Goal: Information Seeking & Learning: Find specific fact

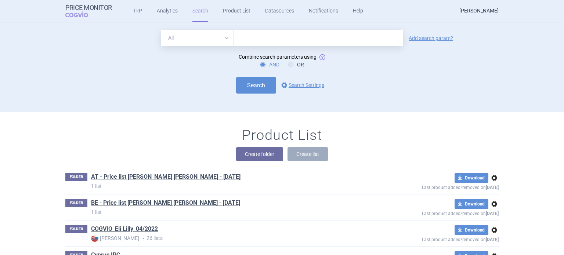
click at [225, 38] on select "All Brand Name ATC Company Active Substance Country Newer than" at bounding box center [197, 38] width 73 height 17
select select "brandName"
click at [161, 30] on select "All Brand Name ATC Company Active Substance Country Newer than" at bounding box center [197, 38] width 73 height 17
click at [430, 39] on link "Add search param?" at bounding box center [430, 38] width 44 height 5
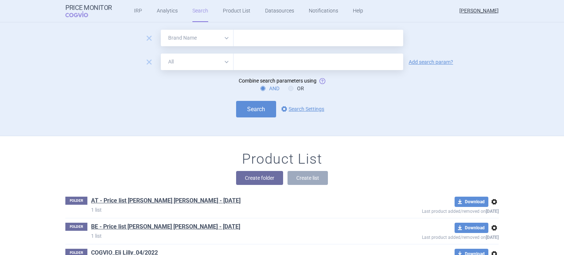
click at [224, 62] on select "All Brand Name ATC Company Active Substance Country Newer than" at bounding box center [197, 62] width 73 height 17
select select "country"
click at [161, 54] on select "All Brand Name ATC Company Active Substance Country Newer than" at bounding box center [197, 62] width 73 height 17
click at [414, 62] on link "Add search param?" at bounding box center [430, 61] width 44 height 5
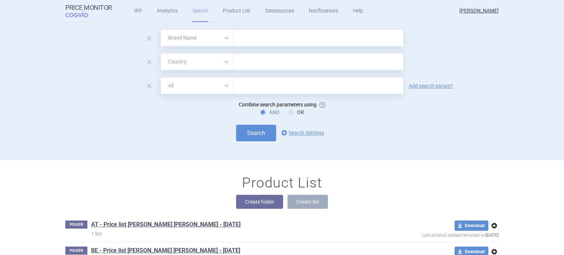
click at [225, 84] on select "All Brand Name ATC Company Active Substance Country Newer than" at bounding box center [197, 85] width 73 height 17
select select "mah"
click at [161, 77] on select "All Brand Name ATC Company Active Substance Country Newer than" at bounding box center [197, 85] width 73 height 17
click at [252, 36] on input "text" at bounding box center [318, 38] width 170 height 17
type input "[MEDICAL_DATA]"
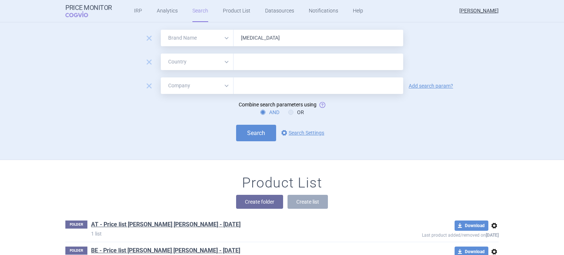
click at [242, 66] on input "text" at bounding box center [318, 62] width 162 height 10
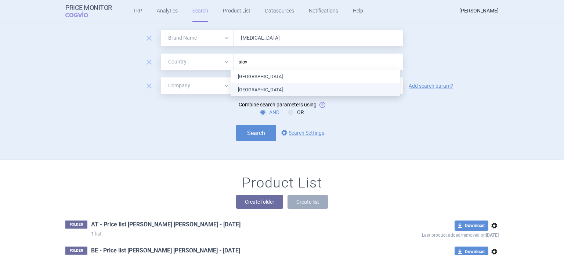
type input "slova"
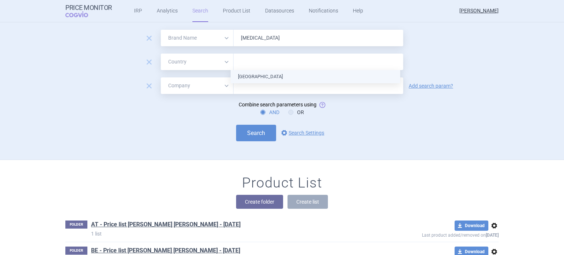
click at [269, 77] on ul "[GEOGRAPHIC_DATA]" at bounding box center [315, 76] width 170 height 13
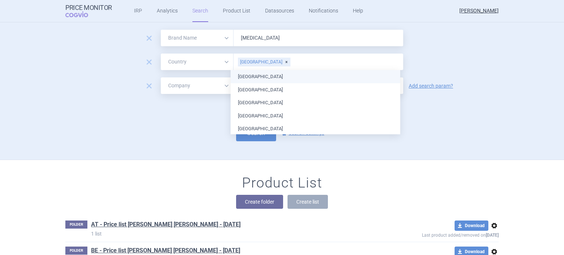
click at [433, 64] on div "remove All Brand Name ATC Company Active Substance Country Newer than [GEOGRAPH…" at bounding box center [281, 62] width 433 height 17
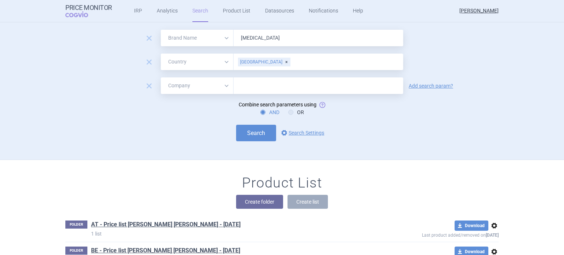
click at [295, 88] on input "text" at bounding box center [318, 85] width 170 height 17
type input "Lilly"
click at [255, 132] on button "Search" at bounding box center [256, 133] width 40 height 17
select select "brandName"
select select "country"
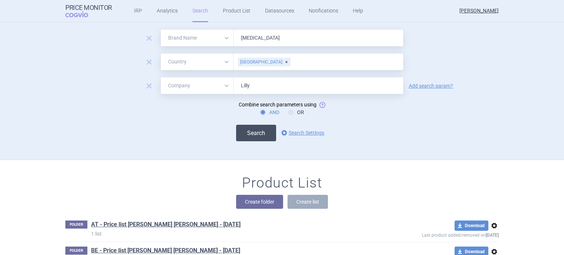
select select "mah"
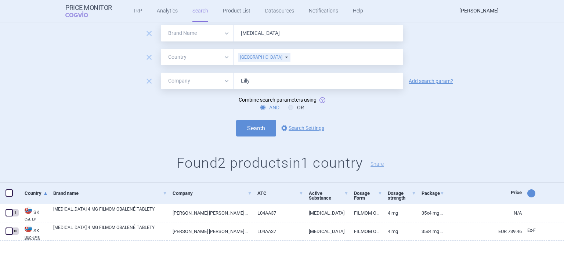
scroll to position [29, 0]
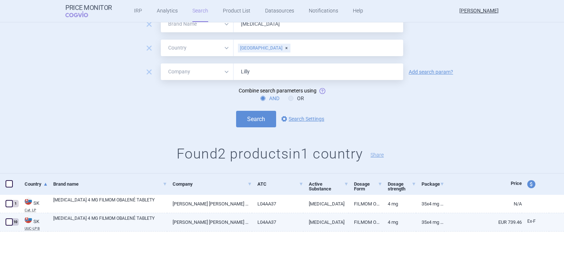
click at [316, 223] on link "[MEDICAL_DATA]" at bounding box center [325, 222] width 45 height 18
select select "EUR"
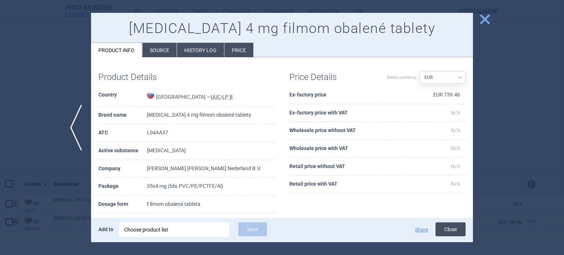
click at [457, 228] on button "Close" at bounding box center [450, 229] width 30 height 14
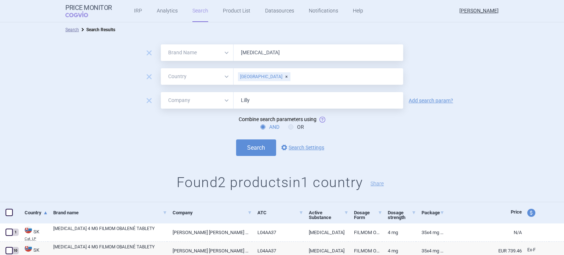
click at [258, 76] on div "[GEOGRAPHIC_DATA]" at bounding box center [264, 76] width 52 height 9
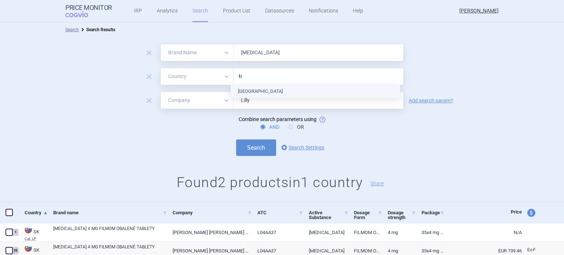
type input "fra"
click at [248, 91] on ul "[GEOGRAPHIC_DATA]" at bounding box center [315, 91] width 170 height 13
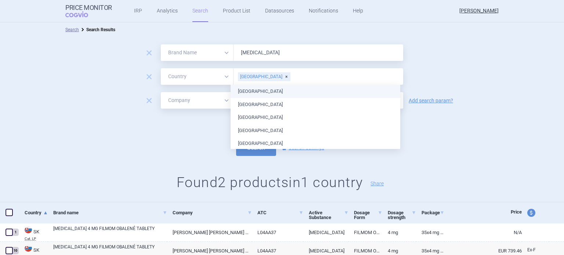
click at [439, 46] on div "remove All Brand Name ATC Company Active Substance Country Newer than [MEDICAL_…" at bounding box center [282, 52] width 564 height 17
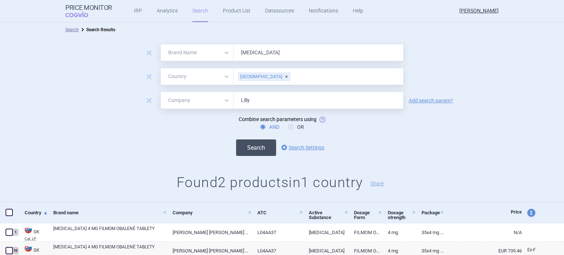
click at [257, 152] on button "Search" at bounding box center [256, 147] width 40 height 17
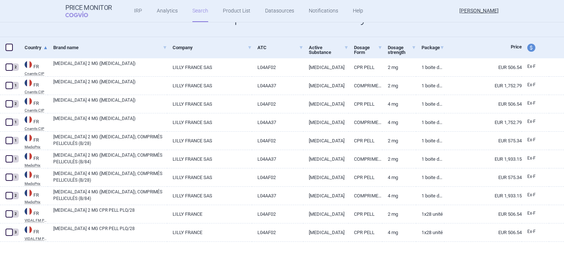
scroll to position [175, 0]
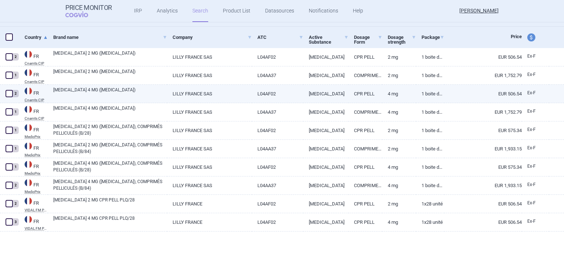
click at [386, 95] on link "4 mg" at bounding box center [399, 94] width 34 height 18
select select "EUR"
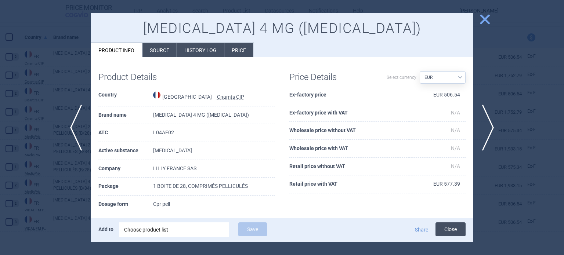
click at [452, 229] on button "Close" at bounding box center [450, 229] width 30 height 14
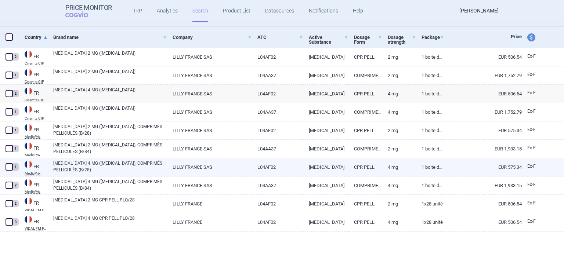
click at [232, 168] on link "LILLY FRANCE SAS" at bounding box center [209, 167] width 84 height 18
select select "EUR"
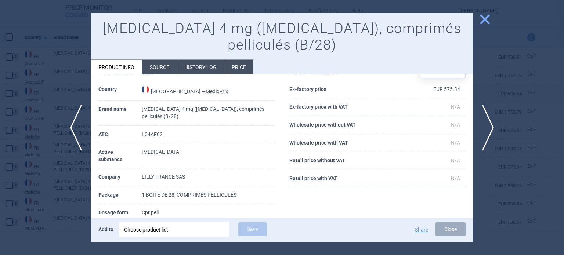
scroll to position [19, 0]
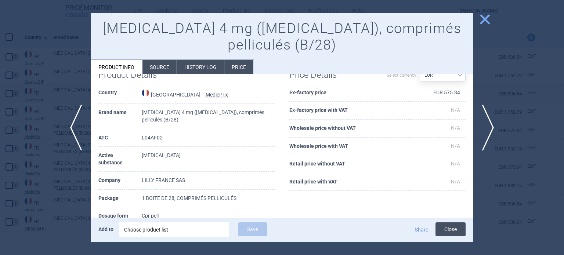
click at [454, 229] on button "Close" at bounding box center [450, 229] width 30 height 14
